Goal: Navigation & Orientation: Find specific page/section

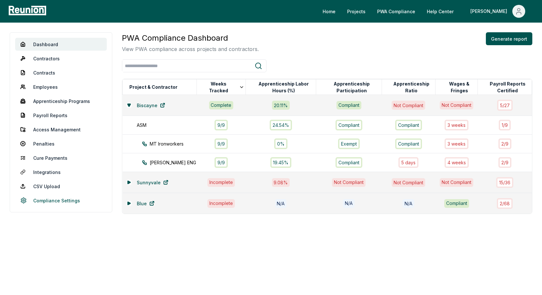
click at [50, 201] on link "Compliance Settings" at bounding box center [61, 200] width 92 height 13
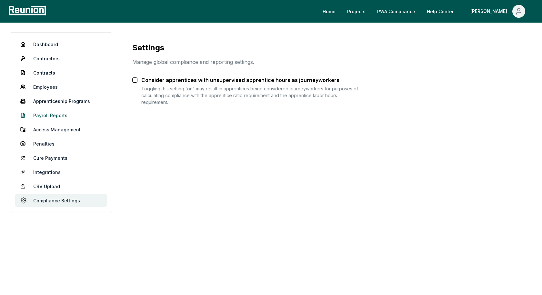
click at [43, 114] on link "Payroll Reports" at bounding box center [61, 115] width 92 height 13
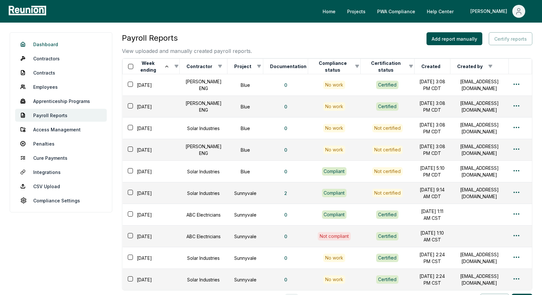
click at [37, 44] on link "Dashboard" at bounding box center [61, 44] width 92 height 13
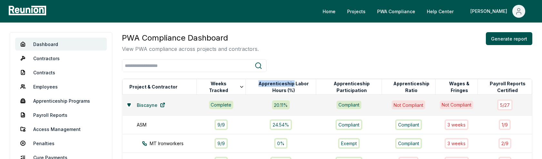
click at [429, 68] on div at bounding box center [327, 65] width 410 height 13
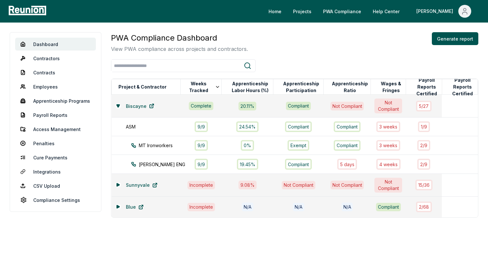
click at [439, 58] on div "PWA Compliance Dashboard View PWA compliance across projects and contractors. G…" at bounding box center [294, 125] width 367 height 186
click at [435, 55] on div "PWA Compliance Dashboard View PWA compliance across projects and contractors. G…" at bounding box center [294, 125] width 367 height 186
